Goal: Task Accomplishment & Management: Manage account settings

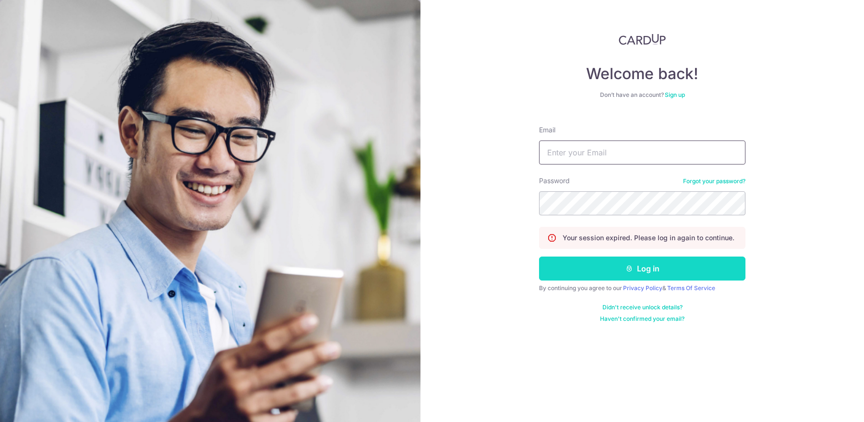
type input "[EMAIL_ADDRESS][DOMAIN_NAME]"
click at [654, 274] on button "Log in" at bounding box center [642, 269] width 206 height 24
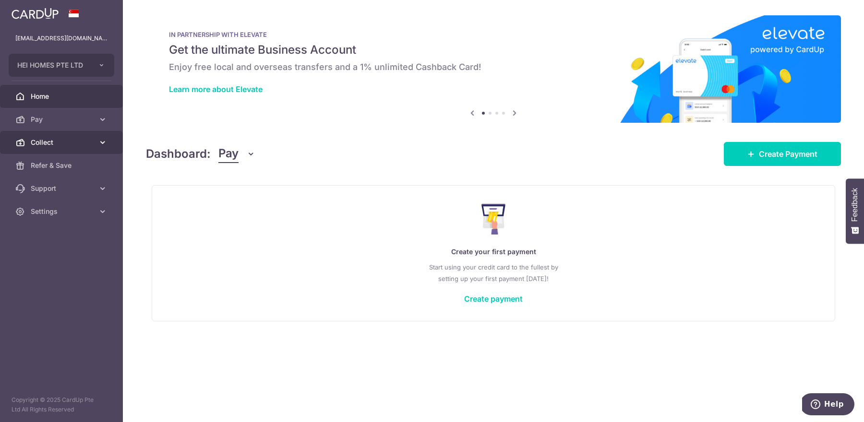
click at [108, 142] on link "Collect" at bounding box center [61, 142] width 123 height 23
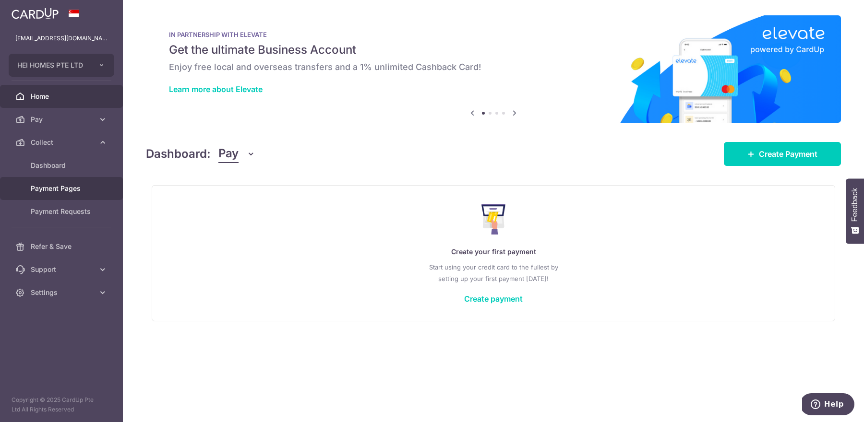
click at [58, 183] on link "Payment Pages" at bounding box center [61, 188] width 123 height 23
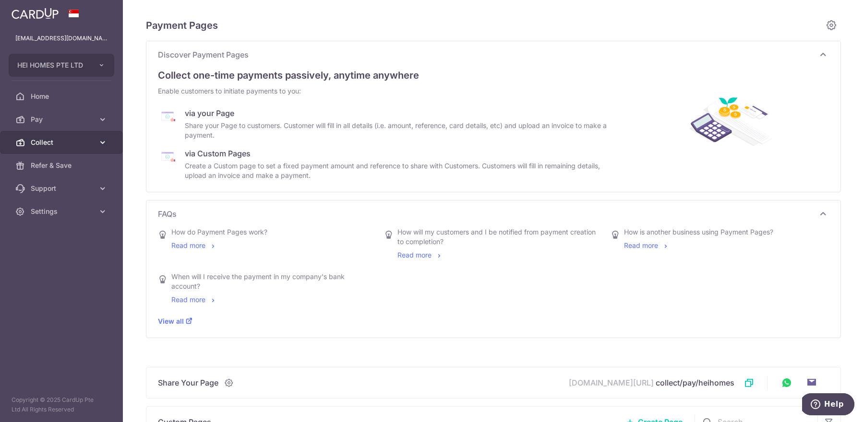
click at [94, 142] on link "Collect" at bounding box center [61, 142] width 123 height 23
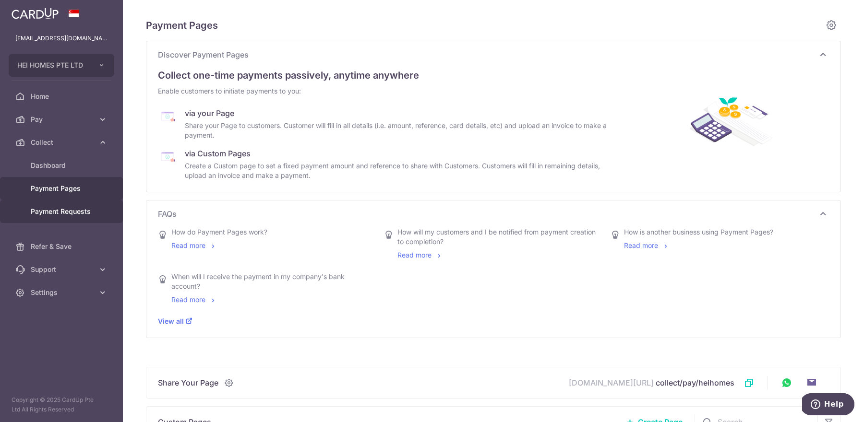
click at [68, 208] on span "Payment Requests" at bounding box center [62, 212] width 63 height 10
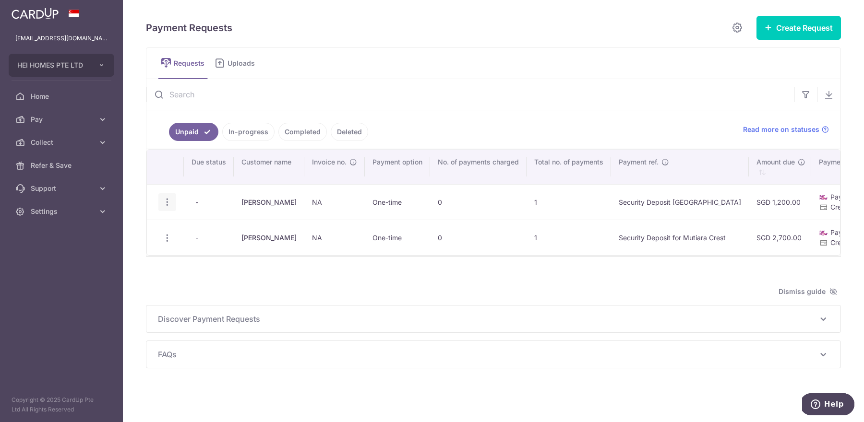
click at [166, 202] on icon "button" at bounding box center [167, 202] width 10 height 10
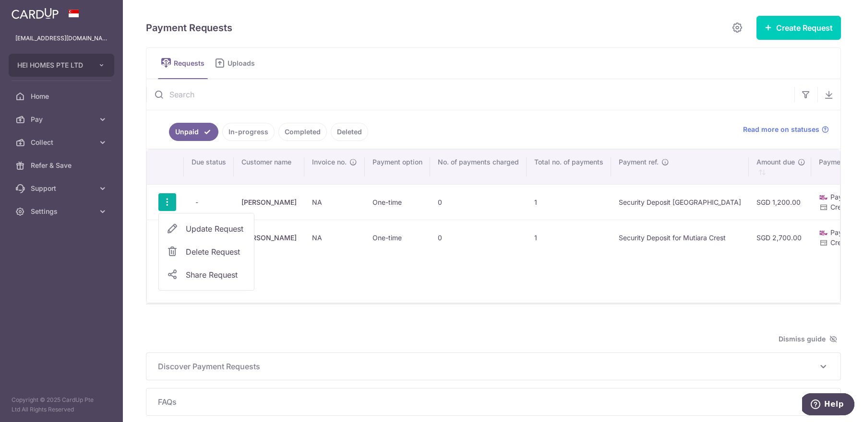
click at [201, 256] on span "Delete Request" at bounding box center [216, 252] width 60 height 12
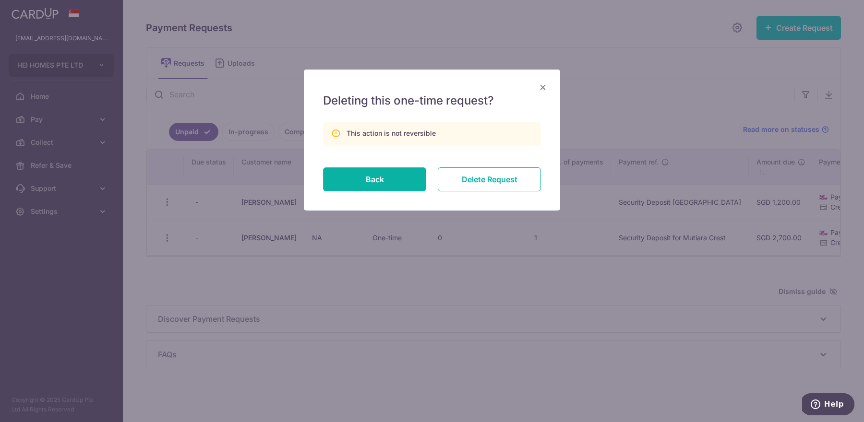
click at [488, 190] on input "Delete Request" at bounding box center [489, 180] width 103 height 24
click at [486, 180] on input "Delete Request" at bounding box center [489, 180] width 103 height 24
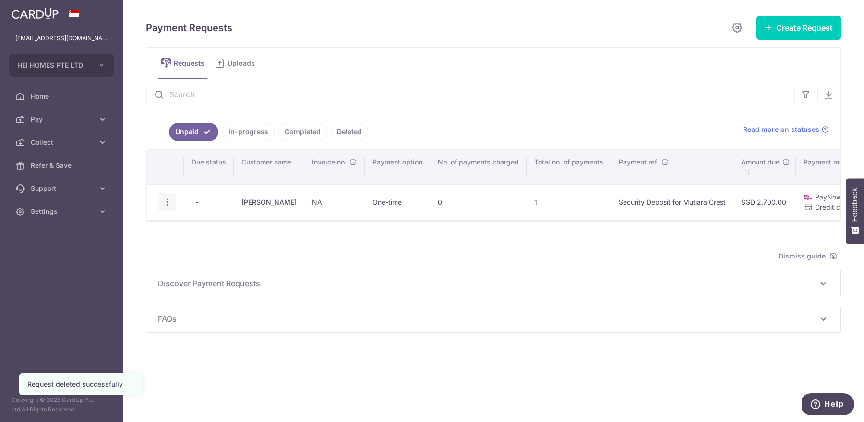
click at [167, 200] on icon "button" at bounding box center [167, 202] width 10 height 10
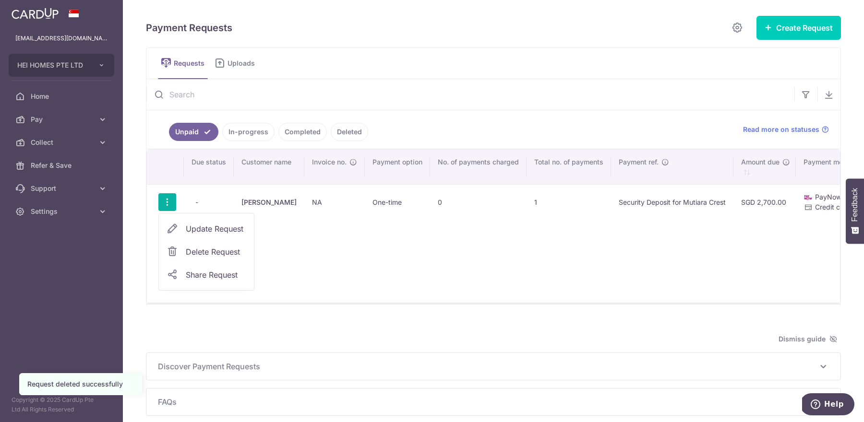
click at [247, 253] on link "Delete Request" at bounding box center [206, 251] width 95 height 23
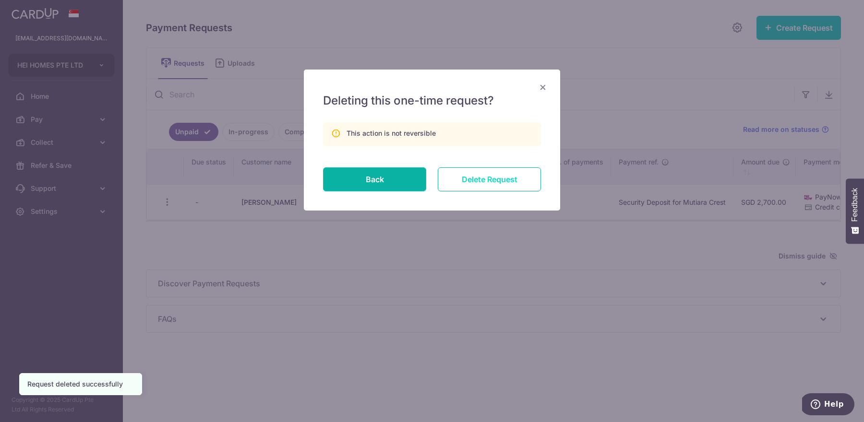
click at [483, 172] on input "Delete Request" at bounding box center [489, 180] width 103 height 24
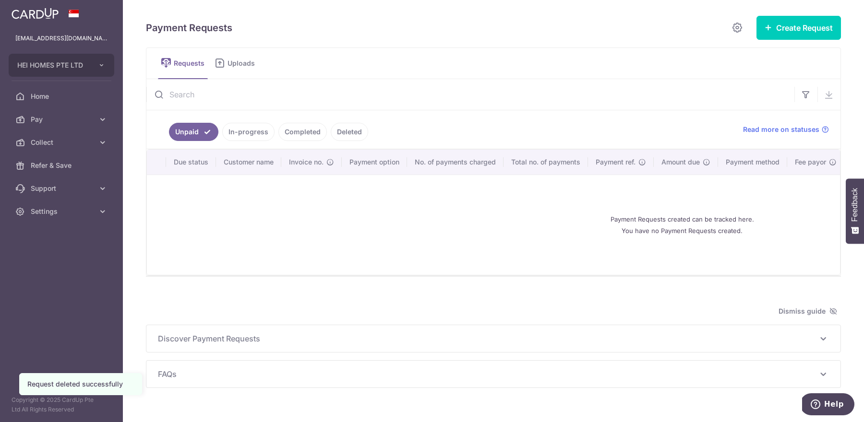
scroll to position [19, 0]
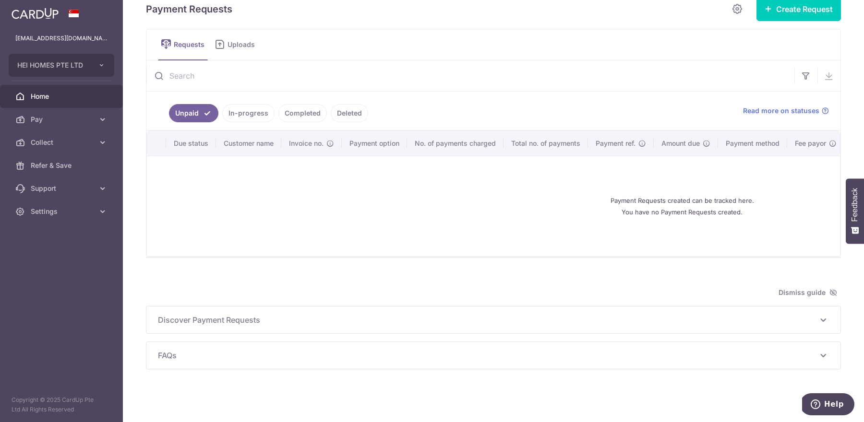
click at [43, 99] on span "Home" at bounding box center [62, 97] width 63 height 10
